Goal: Check status: Check status

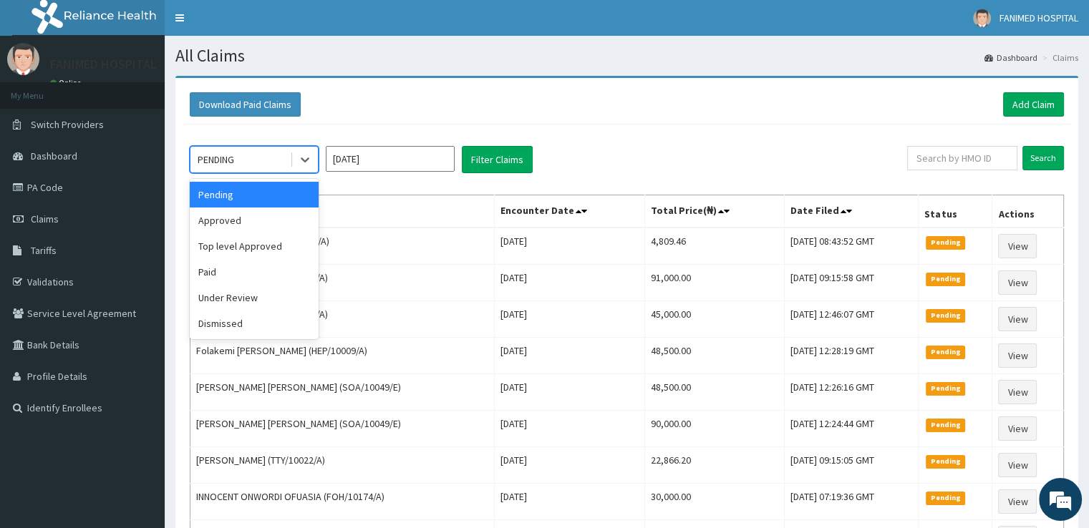
click at [252, 152] on div "PENDING" at bounding box center [239, 159] width 99 height 23
click at [243, 215] on div "Approved" at bounding box center [254, 221] width 129 height 26
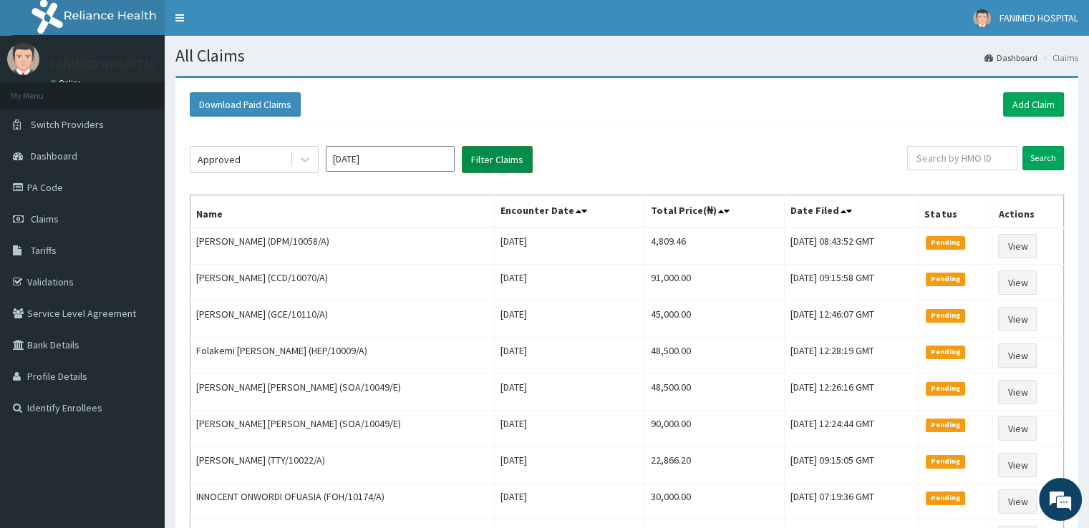
click at [485, 157] on button "Filter Claims" at bounding box center [497, 159] width 71 height 27
